Goal: Task Accomplishment & Management: Complete application form

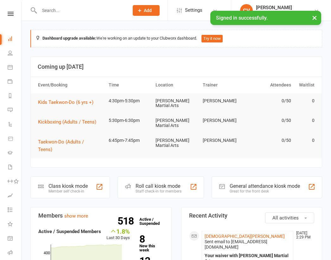
click at [96, 9] on input "text" at bounding box center [80, 10] width 87 height 9
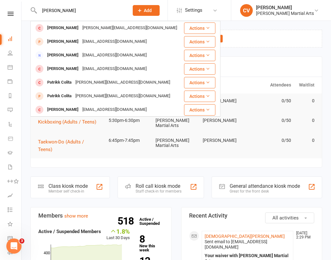
type input "[PERSON_NAME]"
click at [67, 26] on div "[PERSON_NAME]" at bounding box center [62, 27] width 35 height 9
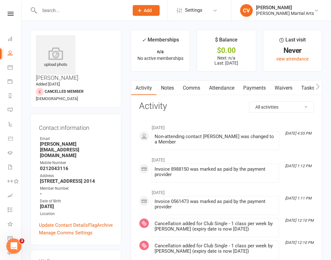
click at [67, 10] on input "text" at bounding box center [80, 10] width 87 height 9
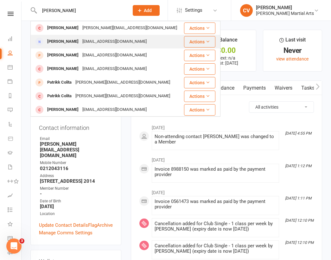
type input "[PERSON_NAME]"
click at [68, 43] on div "[PERSON_NAME]" at bounding box center [62, 41] width 35 height 9
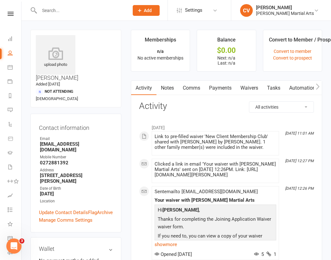
click at [55, 11] on input "text" at bounding box center [80, 10] width 87 height 9
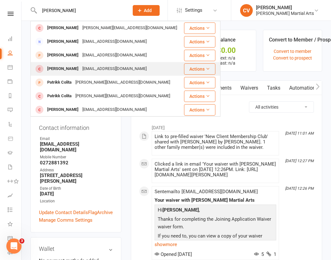
type input "[PERSON_NAME]"
click at [91, 71] on div "[EMAIL_ADDRESS][DOMAIN_NAME]" at bounding box center [115, 68] width 68 height 9
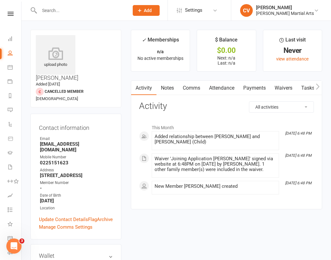
click at [281, 85] on link "Waivers" at bounding box center [284, 88] width 27 height 15
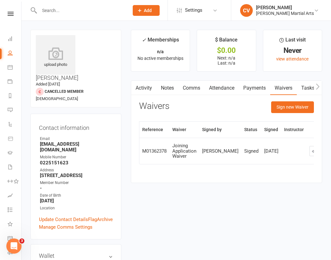
click at [297, 114] on div "Sign new Waiver" at bounding box center [292, 108] width 43 height 15
click at [299, 106] on button "Sign new Waiver" at bounding box center [292, 106] width 43 height 11
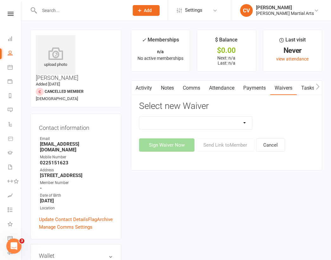
click at [250, 122] on select "Joining Application Waiver New Client Membership Club New Client Membership Clu…" at bounding box center [196, 123] width 113 height 13
select select "4182"
click at [140, 117] on select "Joining Application Waiver New Client Membership Club New Client Membership Clu…" at bounding box center [196, 123] width 113 height 13
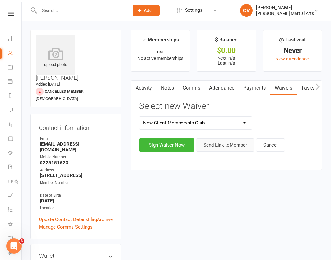
click at [230, 146] on button "Send Link to Member" at bounding box center [225, 145] width 58 height 13
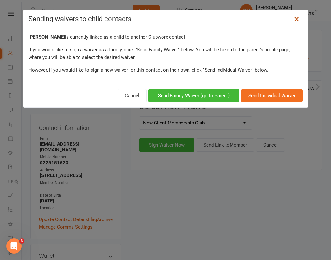
click at [297, 20] on icon at bounding box center [297, 19] width 8 height 8
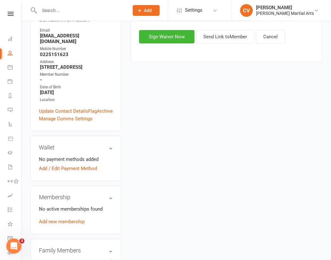
scroll to position [126, 0]
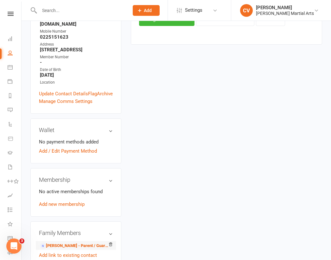
click at [71, 241] on li "[PERSON_NAME] - Parent / Guardian" at bounding box center [76, 245] width 74 height 9
click at [75, 243] on link "[PERSON_NAME] - Parent / Guardian" at bounding box center [75, 246] width 70 height 7
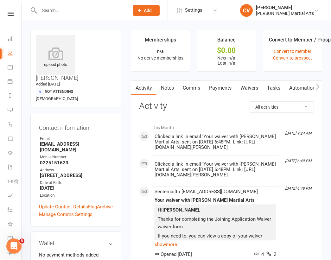
click at [249, 88] on link "Waivers" at bounding box center [249, 88] width 27 height 15
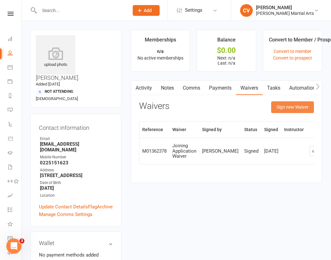
click at [296, 105] on button "Sign new Waiver" at bounding box center [292, 106] width 43 height 11
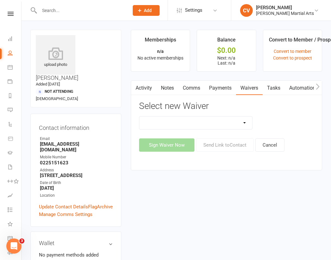
click at [239, 123] on select "Joining Application Waiver New Client Membership Club New Client Membership Clu…" at bounding box center [196, 123] width 113 height 13
select select "4182"
click at [140, 117] on select "Joining Application Waiver New Client Membership Club New Client Membership Clu…" at bounding box center [196, 123] width 113 height 13
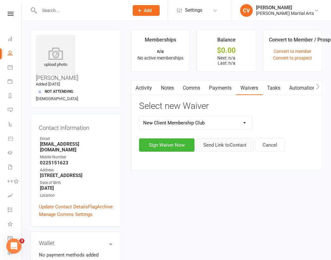
click at [225, 146] on button "Send Link to Contact" at bounding box center [225, 145] width 58 height 13
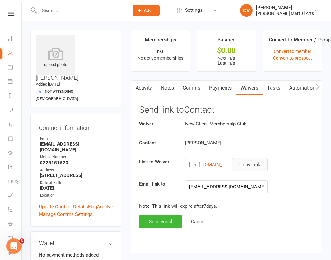
click at [249, 163] on button "Copy Link" at bounding box center [250, 164] width 36 height 13
drag, startPoint x: 40, startPoint y: 124, endPoint x: 122, endPoint y: 123, distance: 82.5
click at [122, 123] on div "upload photo [PERSON_NAME] Added [DATE] Not Attending [DEMOGRAPHIC_DATA] Contac…" at bounding box center [76, 241] width 101 height 423
copy strong "[EMAIL_ADDRESS][DOMAIN_NAME]"
click at [60, 9] on input "text" at bounding box center [80, 10] width 87 height 9
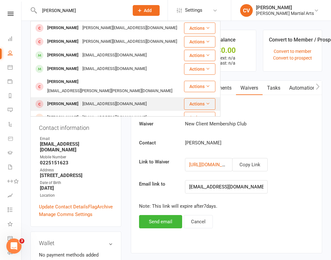
type input "[PERSON_NAME]"
click at [81, 100] on div "[EMAIL_ADDRESS][DOMAIN_NAME]" at bounding box center [115, 104] width 68 height 9
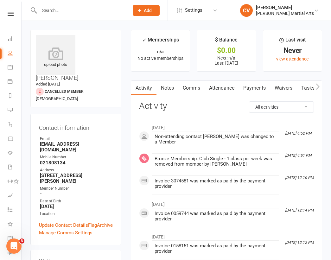
click at [64, 7] on input "text" at bounding box center [80, 10] width 87 height 9
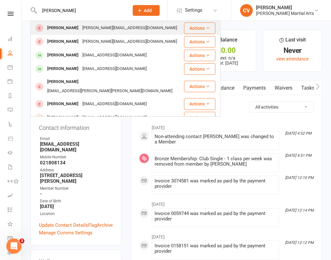
type input "[PERSON_NAME]"
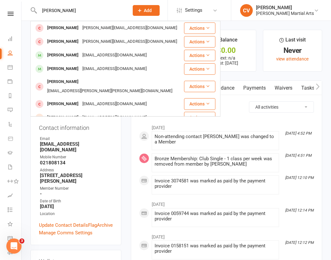
click at [52, 27] on div "[PERSON_NAME]" at bounding box center [62, 27] width 35 height 9
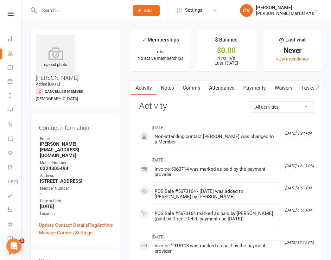
click at [61, 13] on input "text" at bounding box center [80, 10] width 87 height 9
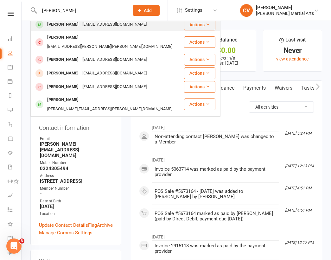
scroll to position [45, 0]
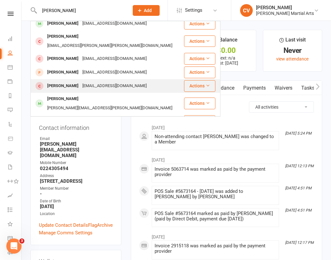
type input "[PERSON_NAME]"
click at [63, 81] on div "[PERSON_NAME]" at bounding box center [62, 85] width 35 height 9
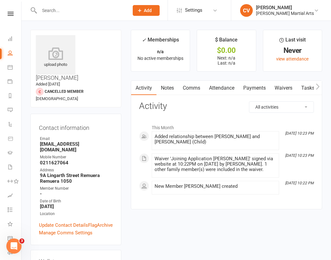
click at [282, 85] on link "Waivers" at bounding box center [284, 88] width 27 height 15
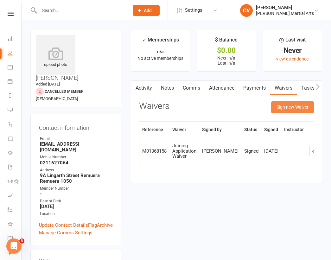
click at [300, 106] on button "Sign new Waiver" at bounding box center [292, 106] width 43 height 11
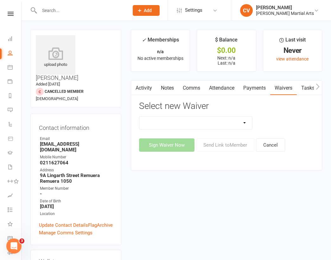
click at [238, 123] on select "Joining Application Waiver New Client Membership Club New Client Membership Clu…" at bounding box center [196, 123] width 113 height 13
click at [140, 117] on select "Joining Application Waiver New Client Membership Club New Client Membership Clu…" at bounding box center [196, 123] width 113 height 13
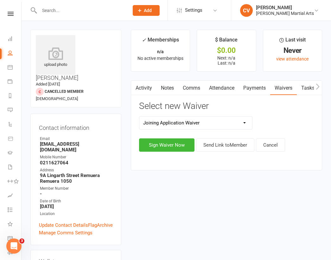
click at [238, 125] on select "Joining Application Waiver New Client Membership Club New Client Membership Clu…" at bounding box center [196, 123] width 113 height 13
select select "4182"
click at [140, 117] on select "Joining Application Waiver New Client Membership Club New Client Membership Clu…" at bounding box center [196, 123] width 113 height 13
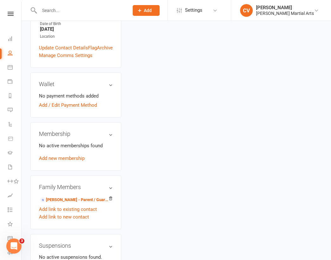
scroll to position [180, 0]
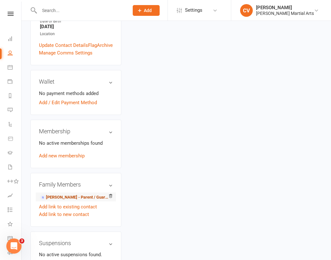
click at [93, 194] on link "[PERSON_NAME] - Parent / Guardian" at bounding box center [75, 197] width 70 height 7
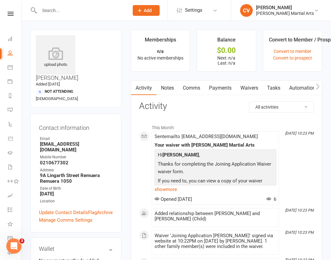
click at [245, 91] on link "Waivers" at bounding box center [249, 88] width 27 height 15
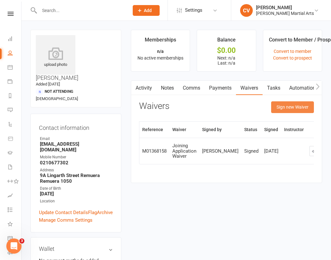
click at [290, 108] on button "Sign new Waiver" at bounding box center [292, 106] width 43 height 11
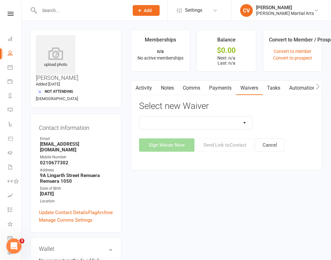
click at [244, 120] on select "Joining Application Waiver New Client Membership Club New Client Membership Clu…" at bounding box center [196, 123] width 113 height 13
select select "4182"
click at [140, 117] on select "Joining Application Waiver New Client Membership Club New Client Membership Clu…" at bounding box center [196, 123] width 113 height 13
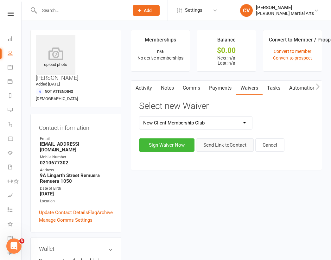
click at [229, 147] on button "Send Link to Contact" at bounding box center [225, 145] width 58 height 13
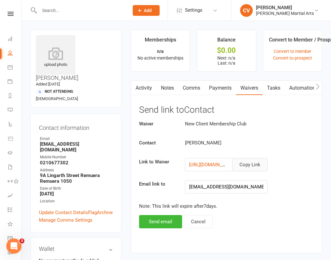
click at [253, 168] on button "Copy Link" at bounding box center [250, 164] width 36 height 13
drag, startPoint x: 40, startPoint y: 125, endPoint x: 107, endPoint y: 123, distance: 66.9
click at [107, 136] on li "Email [EMAIL_ADDRESS][DOMAIN_NAME]" at bounding box center [76, 144] width 74 height 17
copy strong "[EMAIL_ADDRESS][DOMAIN_NAME]"
